Goal: Navigation & Orientation: Find specific page/section

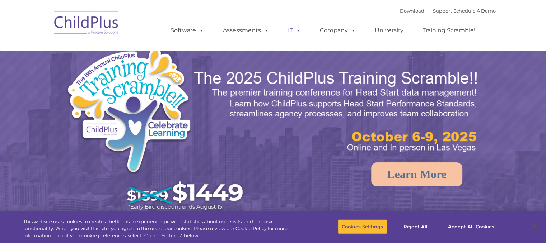
select select "MEDIUM"
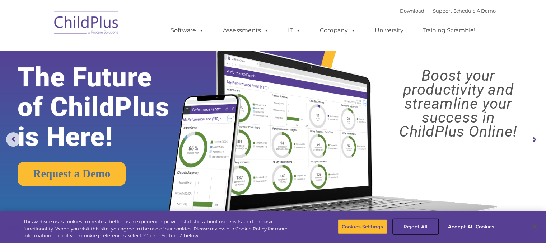
click at [410, 228] on button "Reject All" at bounding box center [415, 226] width 45 height 15
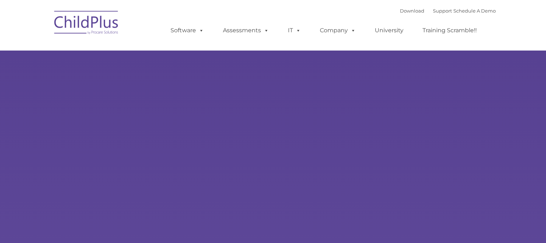
type input ""
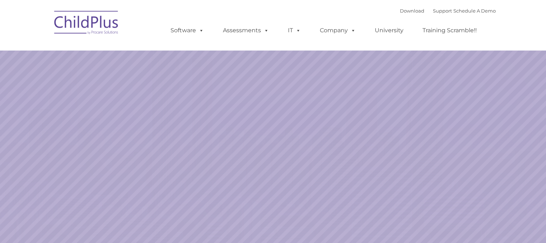
select select "MEDIUM"
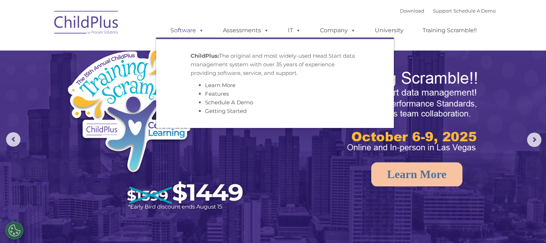
click at [183, 32] on link "Software" at bounding box center [187, 30] width 48 height 14
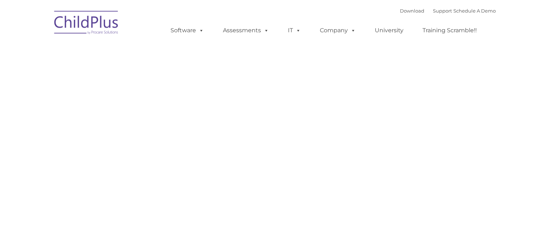
click at [236, 29] on link "Assessments" at bounding box center [246, 30] width 60 height 14
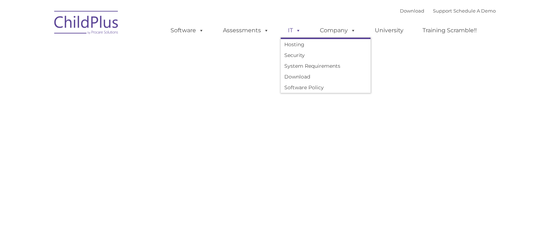
click at [293, 29] on span at bounding box center [297, 30] width 8 height 7
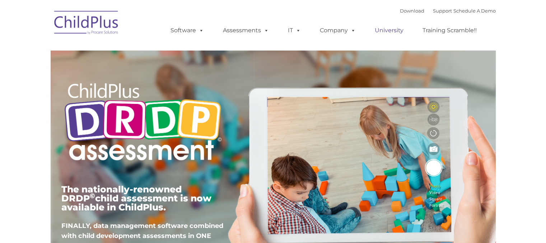
type input ""
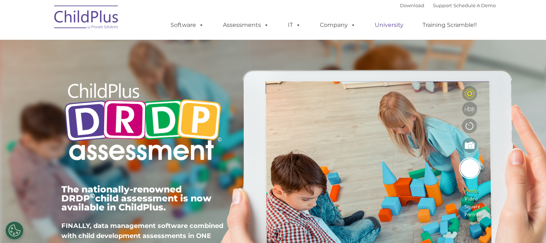
click at [391, 31] on link "University" at bounding box center [388, 25] width 43 height 14
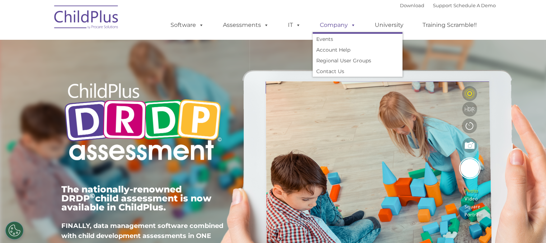
click at [332, 29] on link "Company" at bounding box center [337, 25] width 50 height 14
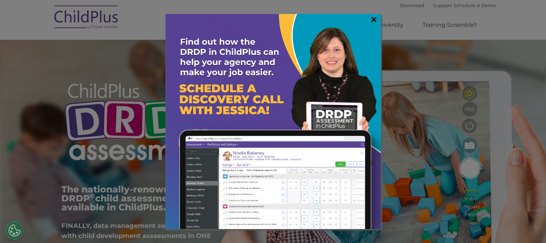
click at [373, 19] on link "×" at bounding box center [374, 19] width 8 height 7
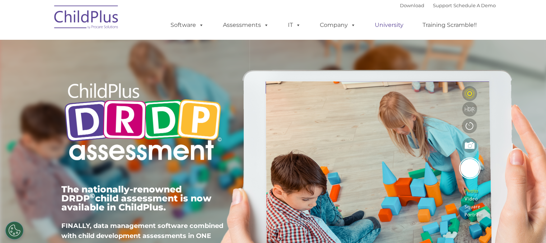
click at [395, 27] on link "University" at bounding box center [388, 25] width 43 height 14
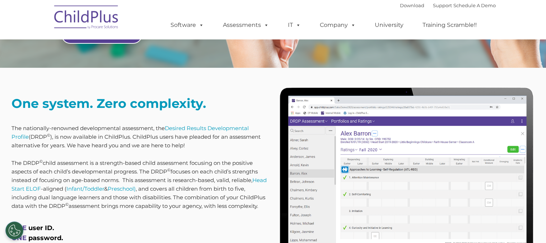
scroll to position [250, 0]
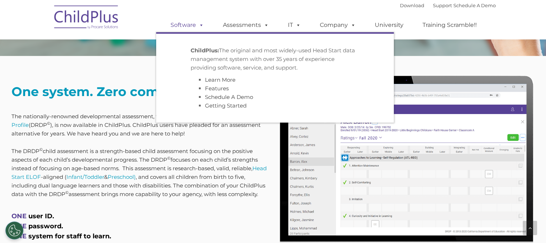
click at [185, 20] on link "Software" at bounding box center [187, 25] width 48 height 14
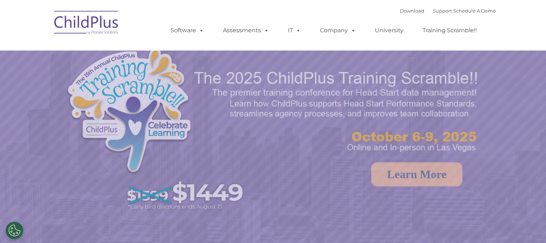
select select "MEDIUM"
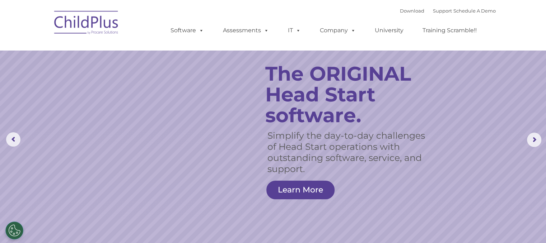
click at [404, 14] on div "Download Support | Schedule A Demo " at bounding box center [448, 10] width 96 height 11
click at [404, 10] on link "Download" at bounding box center [412, 11] width 24 height 6
